Goal: Information Seeking & Learning: Learn about a topic

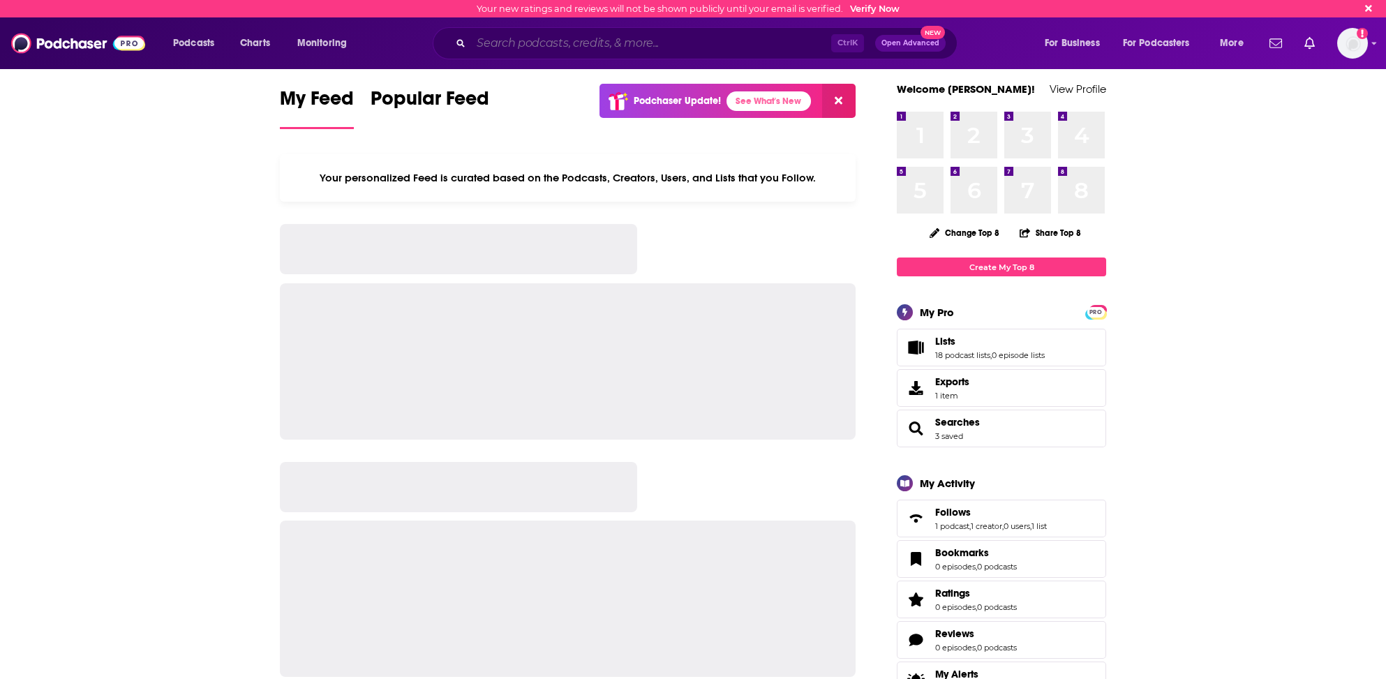
click at [504, 41] on input "Search podcasts, credits, & more..." at bounding box center [651, 43] width 360 height 22
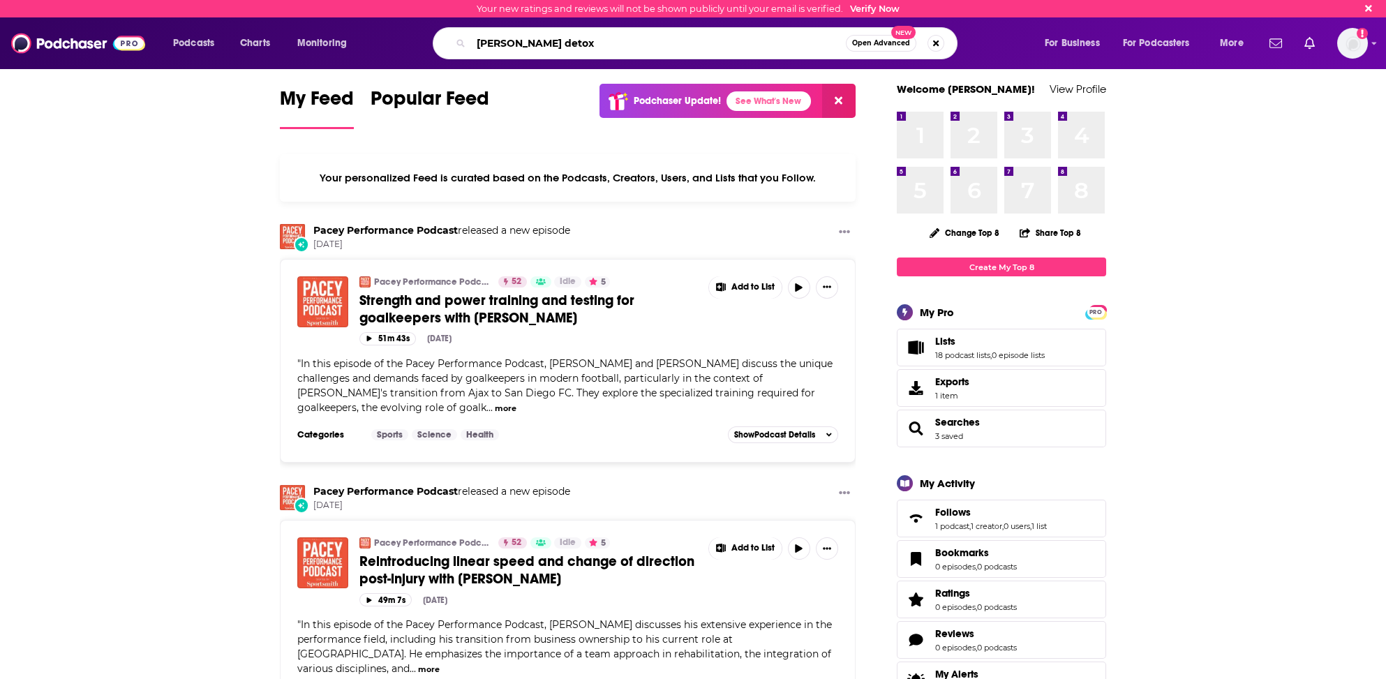
type input "[PERSON_NAME] detox"
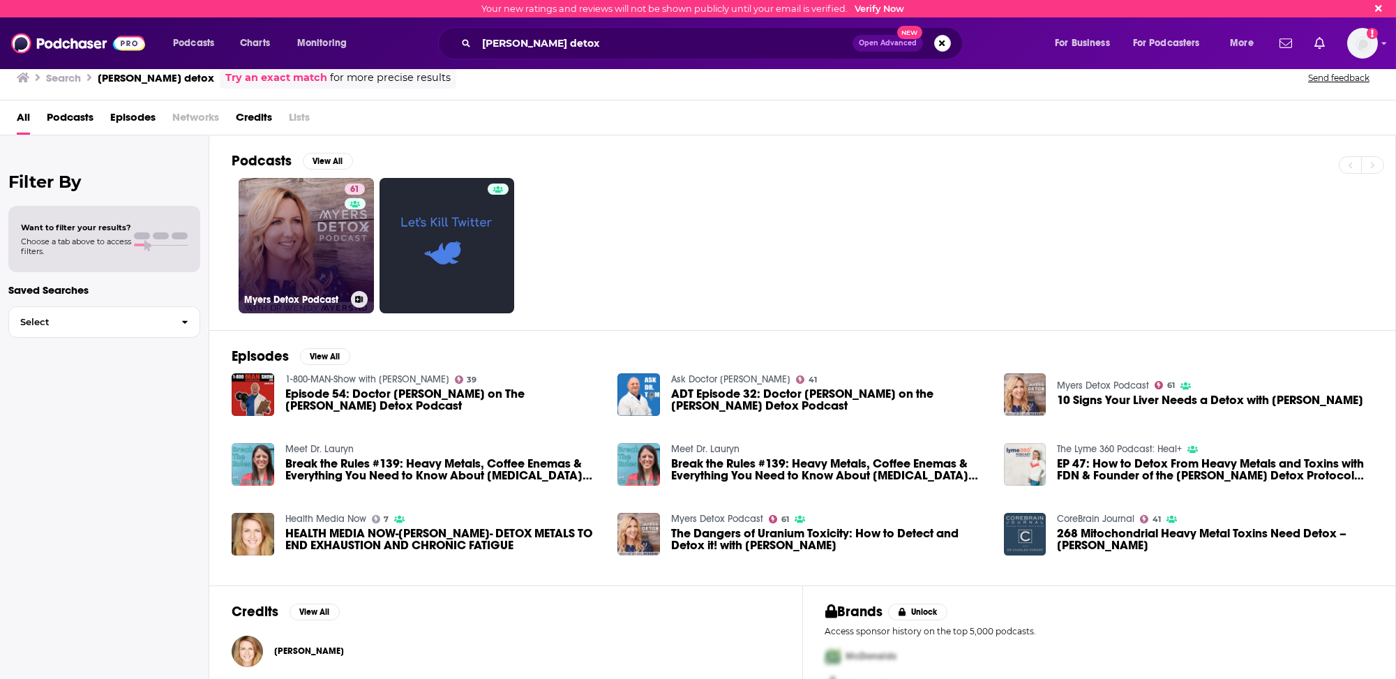
click at [282, 260] on link "61 [PERSON_NAME] Detox Podcast" at bounding box center [306, 245] width 135 height 135
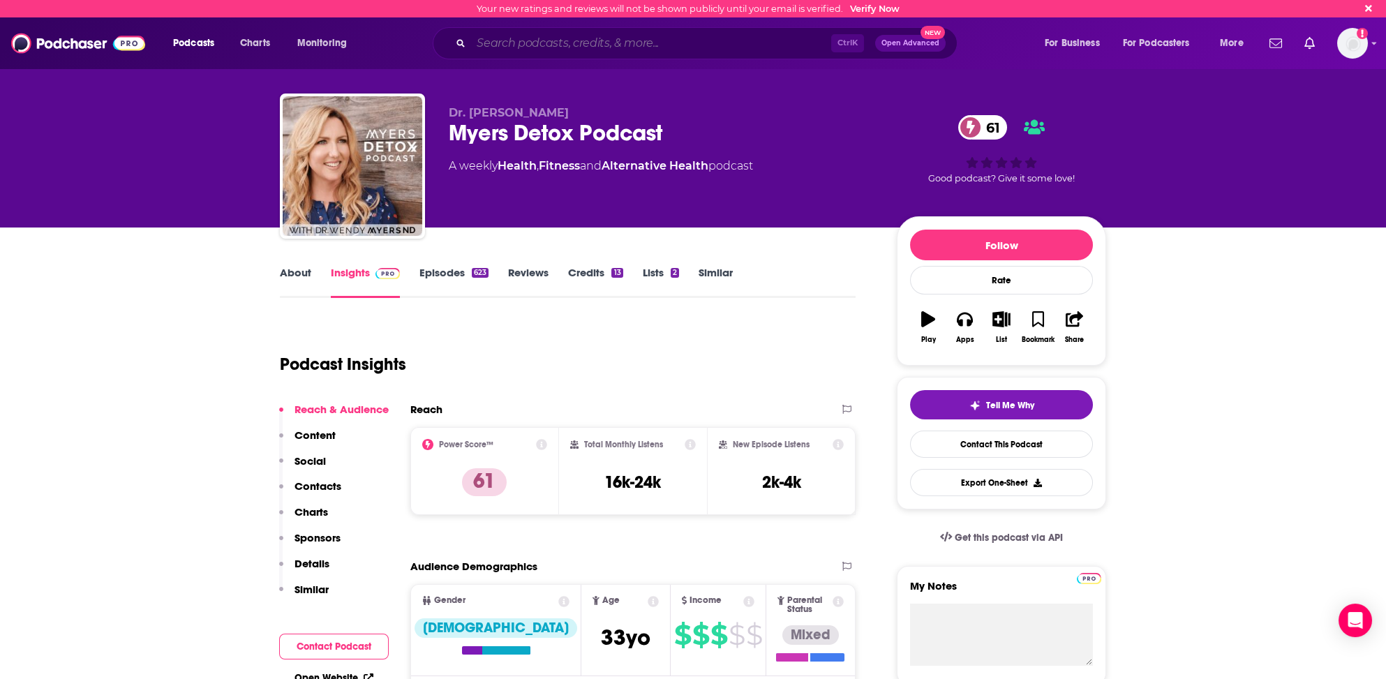
click at [520, 41] on input "Search podcasts, credits, & more..." at bounding box center [651, 43] width 360 height 22
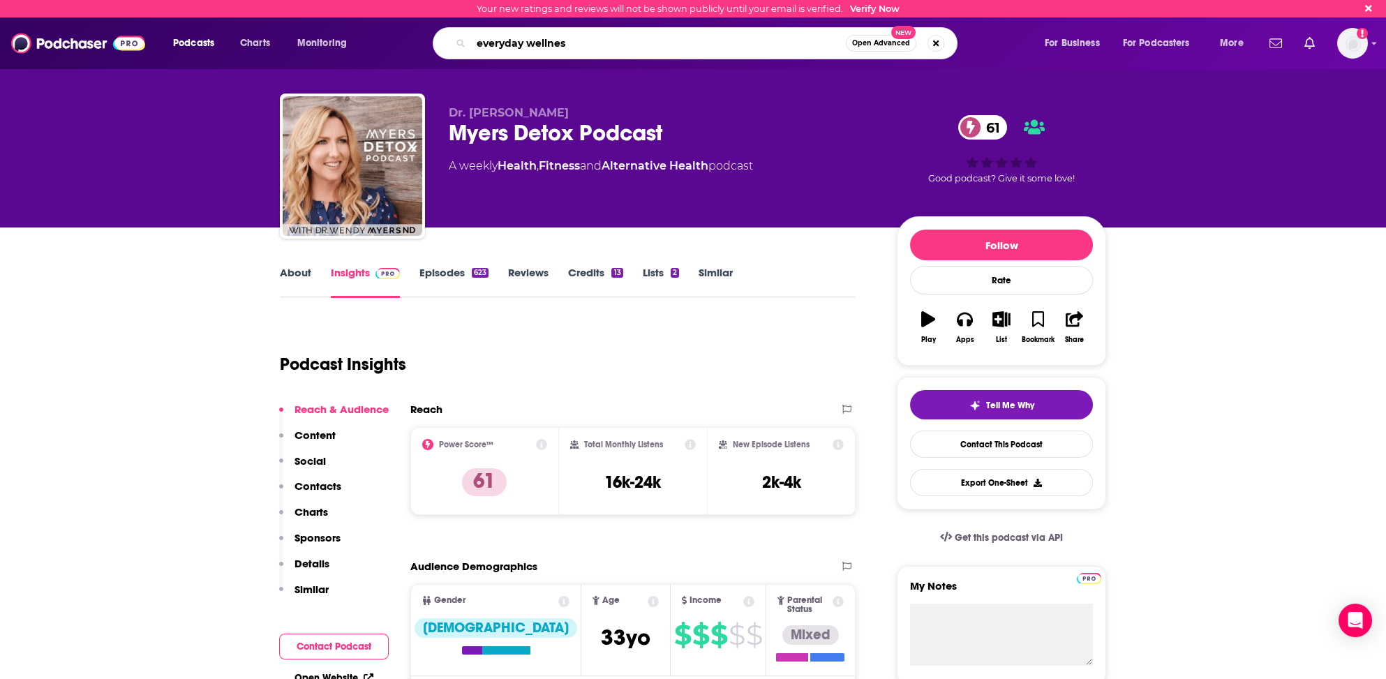
type input "everyday wellness"
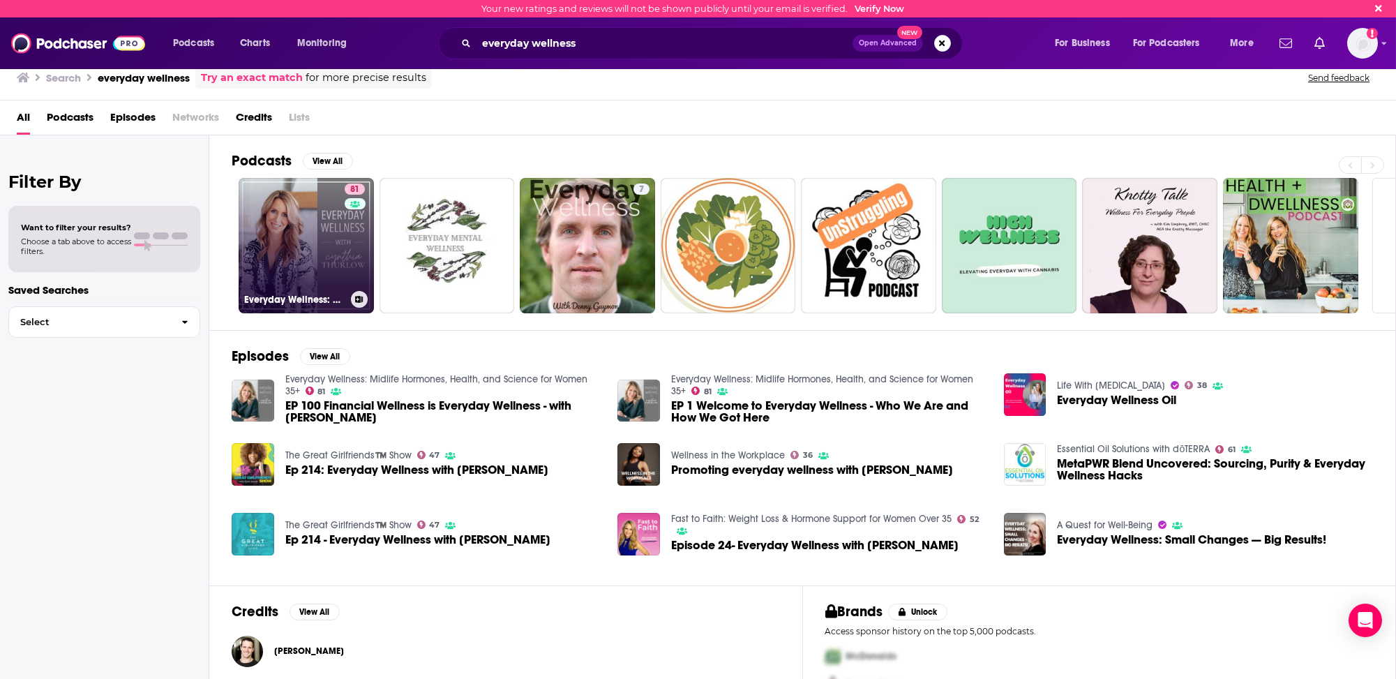
click at [294, 251] on link "81 Everyday Wellness: Midlife Hormones, Health, and Science for Women 35+" at bounding box center [306, 245] width 135 height 135
